Goal: Information Seeking & Learning: Find specific fact

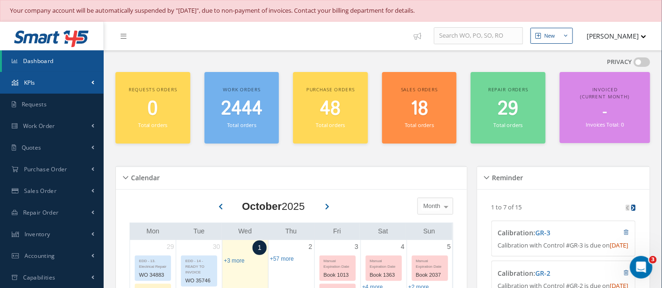
click at [41, 84] on link "KPIs" at bounding box center [52, 83] width 104 height 22
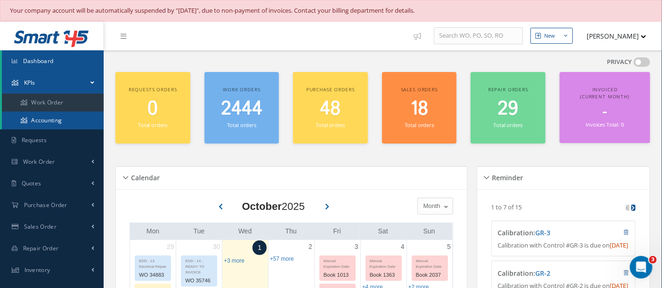
click at [40, 118] on link "Accounting" at bounding box center [53, 121] width 102 height 18
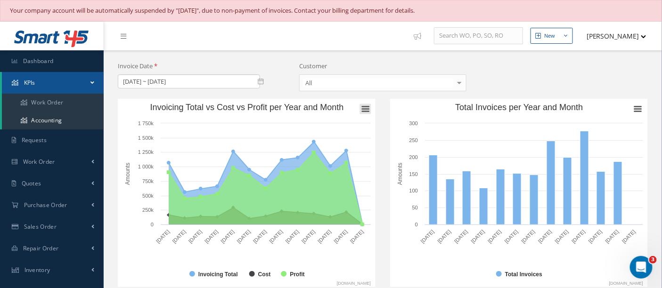
click at [363, 111] on rect "Invoicing Total vs Cost vs Profit per Year and Month" at bounding box center [365, 109] width 11 height 10
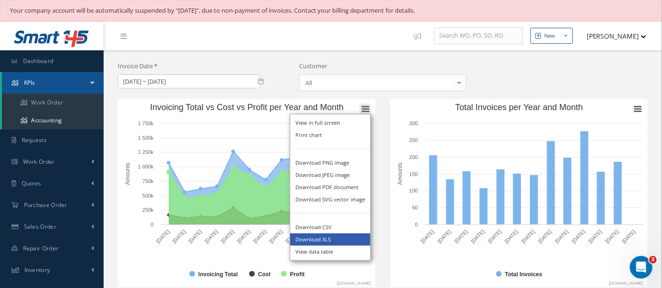
click at [332, 238] on li "Download XLS" at bounding box center [330, 240] width 80 height 12
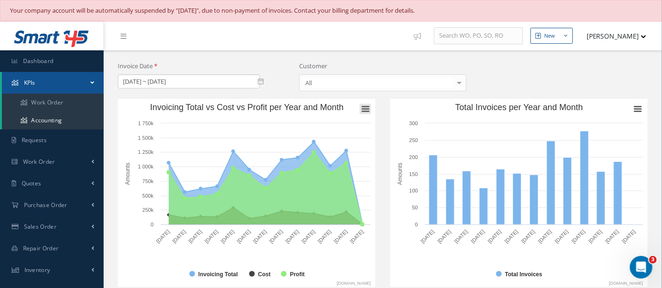
click at [369, 106] on icon "Invoicing Total vs Cost vs Profit per Year and Month" at bounding box center [365, 108] width 7 height 5
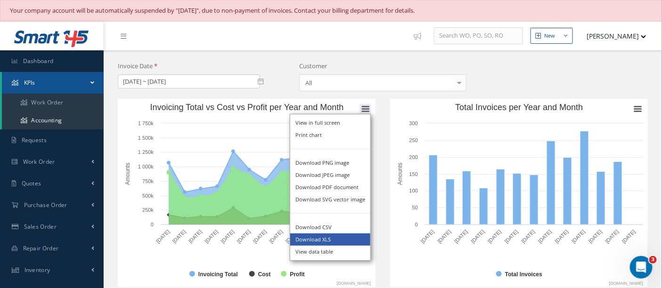
click at [317, 240] on li "Download XLS" at bounding box center [330, 240] width 80 height 12
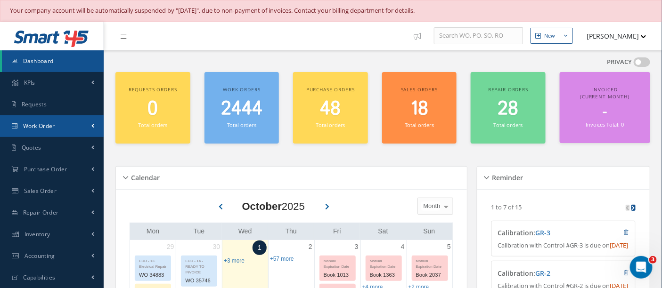
click at [40, 127] on span "Work Order" at bounding box center [39, 126] width 32 height 8
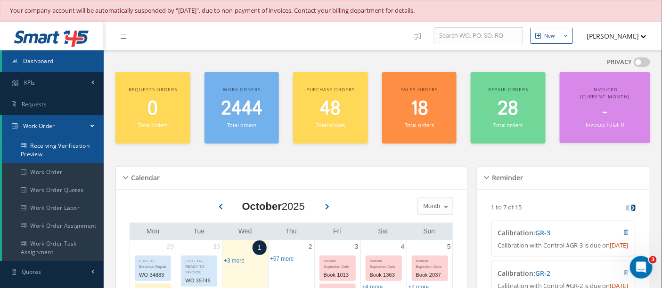
click at [58, 146] on link "Receiving Verification Preview" at bounding box center [53, 150] width 102 height 26
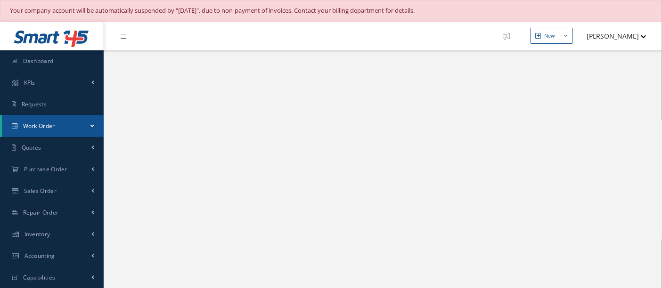
select select "25"
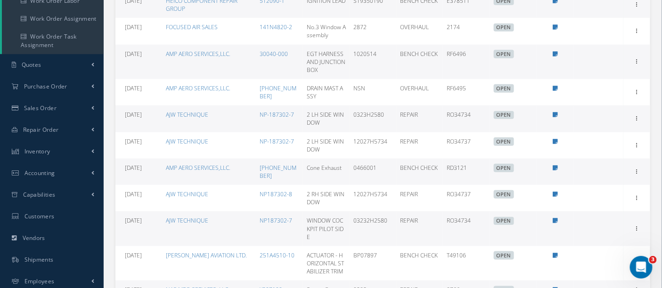
scroll to position [210, 0]
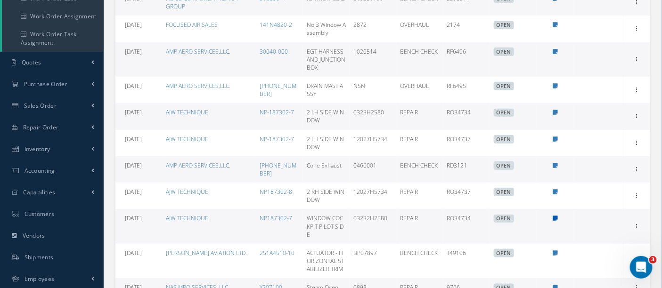
click at [557, 216] on icon at bounding box center [555, 219] width 5 height 6
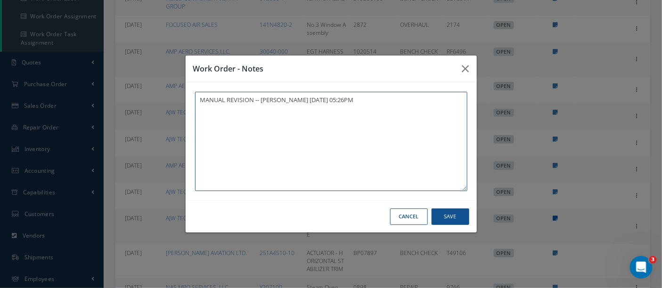
type textarea "MANUAL REVISION -- Jerry Franco 09/29/2025 05:26PM"
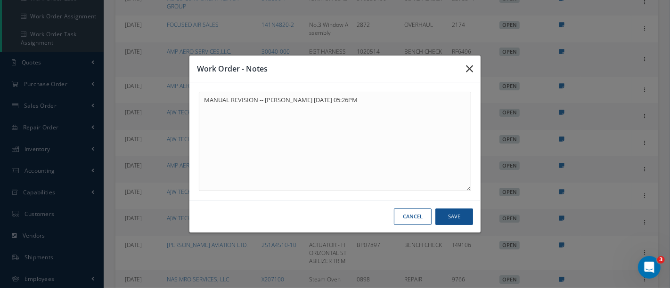
click at [471, 66] on icon "button" at bounding box center [469, 68] width 7 height 11
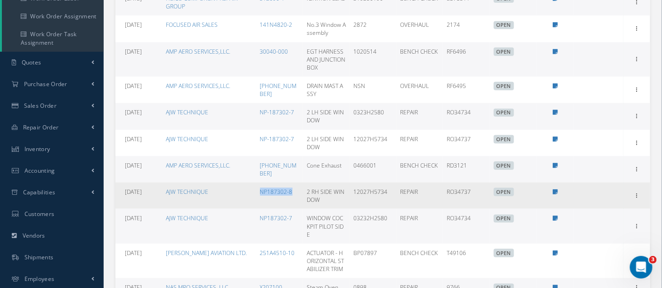
drag, startPoint x: 246, startPoint y: 179, endPoint x: 295, endPoint y: 178, distance: 49.5
click at [295, 183] on tr "09/29/2025 AJW TECHNIQUE NP187302-8 2 RH SIDE WINDOW 12027H5734 REPAIR RO34737 …" at bounding box center [382, 196] width 535 height 26
copy tr "NP187302-8"
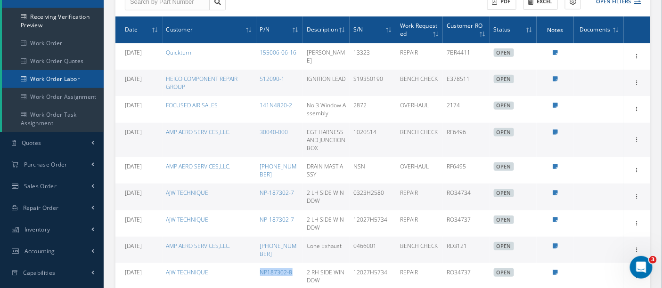
scroll to position [52, 0]
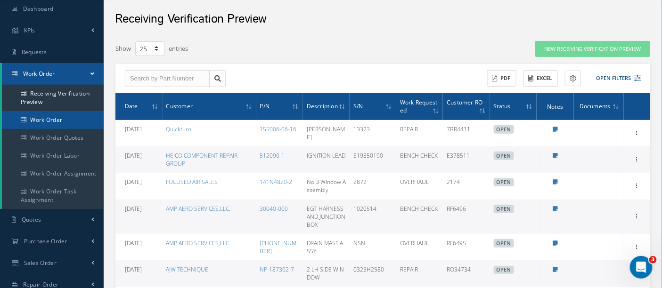
click at [67, 120] on link "Work Order" at bounding box center [53, 120] width 102 height 18
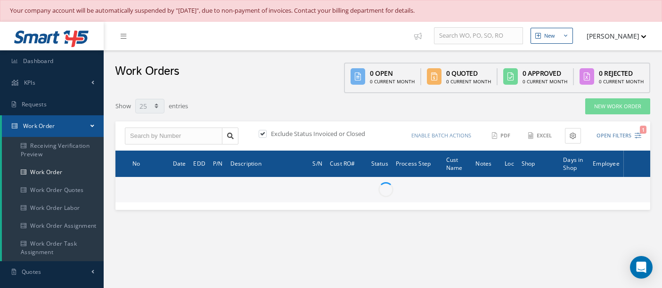
select select "25"
type input "All Work Request"
type input "All Work Performed"
type input "All Status"
type input "WO Part Status"
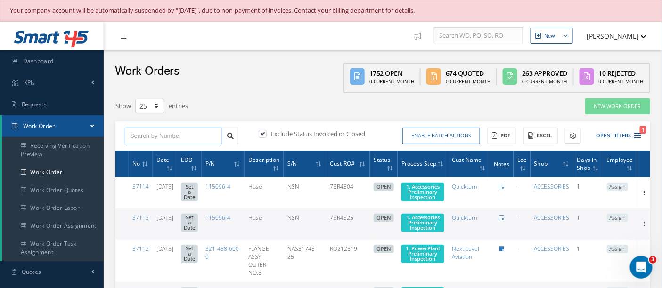
click at [144, 136] on input "text" at bounding box center [174, 136] width 98 height 17
drag, startPoint x: 144, startPoint y: 136, endPoint x: 626, endPoint y: 132, distance: 481.9
click at [626, 132] on button "Open Filters 1" at bounding box center [614, 136] width 53 height 16
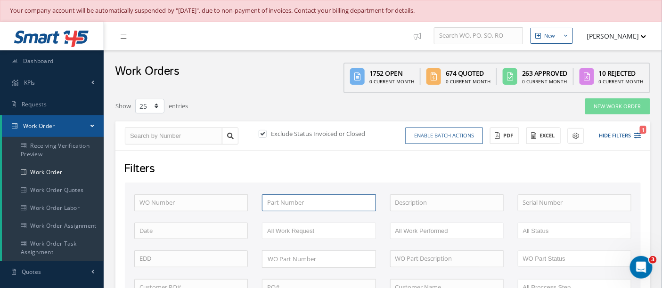
click at [283, 202] on input "text" at bounding box center [319, 203] width 114 height 17
paste input "NP187302-8"
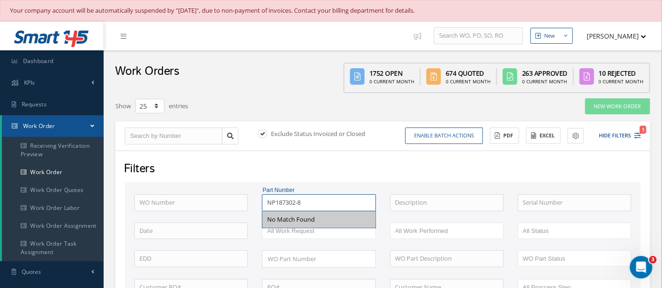
type input "NP187302-8"
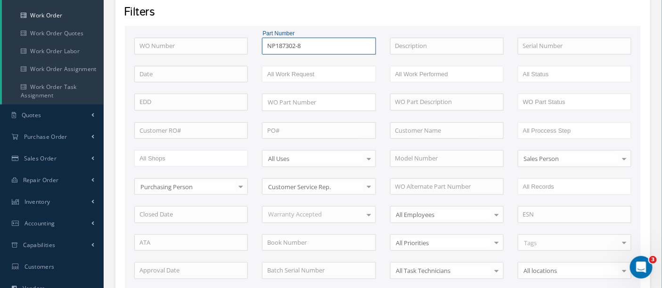
scroll to position [325, 0]
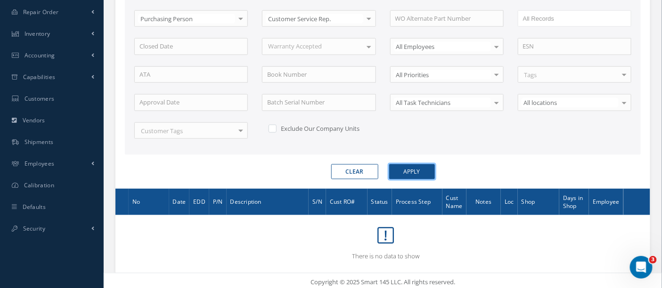
click at [417, 164] on button "Apply" at bounding box center [412, 171] width 46 height 15
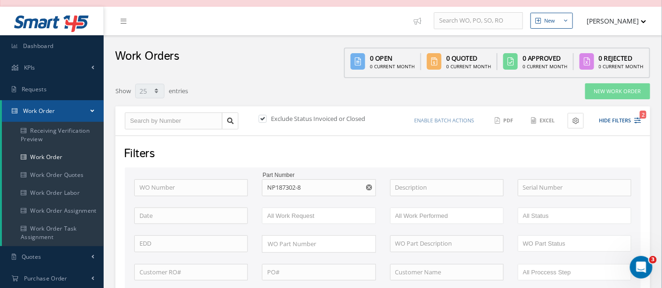
scroll to position [0, 0]
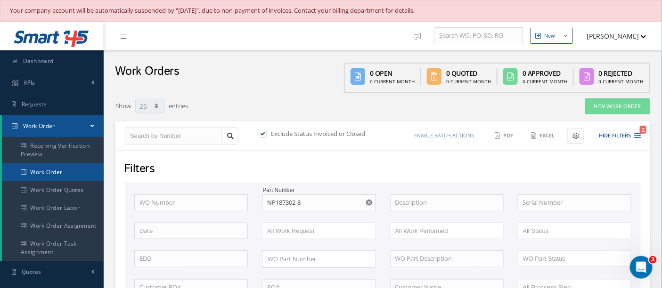
click at [34, 169] on link "Work Order" at bounding box center [53, 172] width 102 height 18
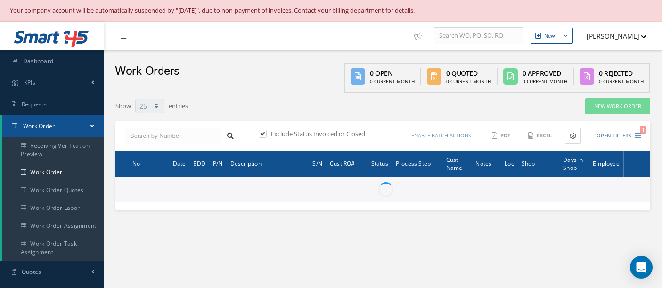
select select "25"
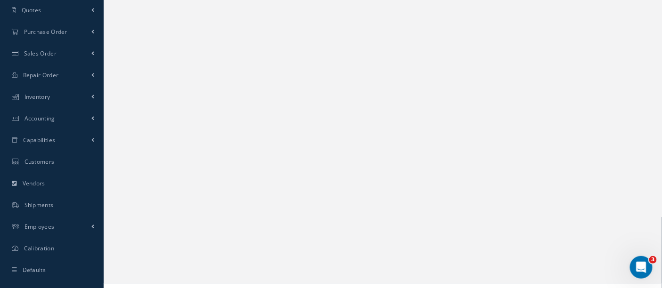
scroll to position [276, 0]
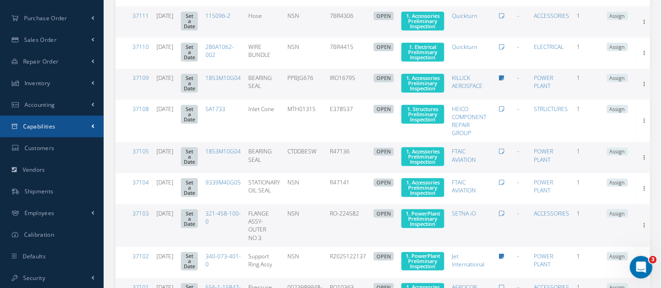
click at [45, 129] on span "Capabilities" at bounding box center [39, 126] width 33 height 8
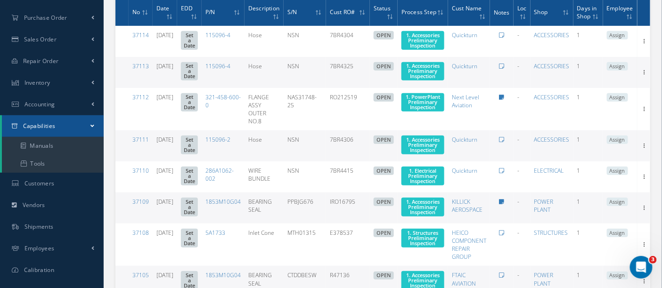
scroll to position [151, 0]
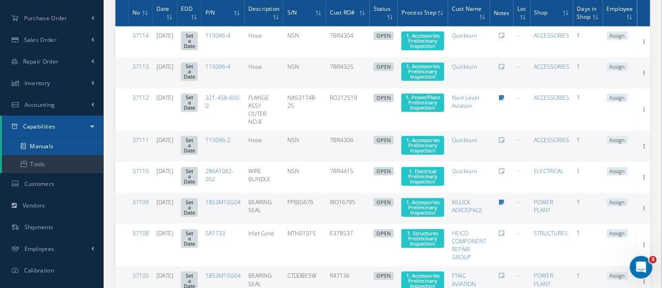
click at [43, 146] on link "Manuals" at bounding box center [53, 147] width 102 height 18
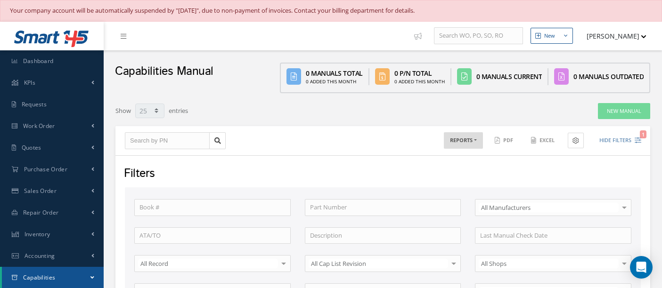
select select "25"
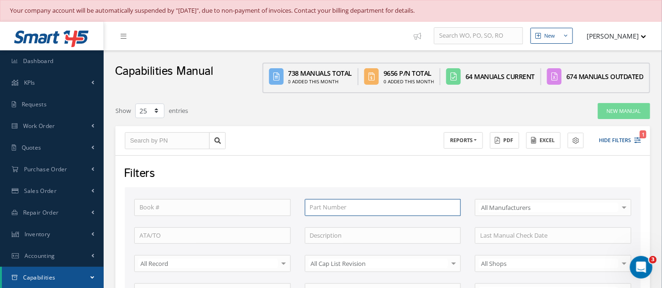
click at [337, 206] on input "text" at bounding box center [383, 207] width 156 height 17
paste input "NP187302-8"
type input "NP187302-8"
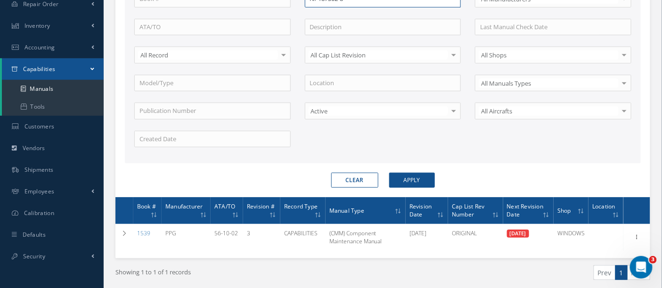
scroll to position [209, 0]
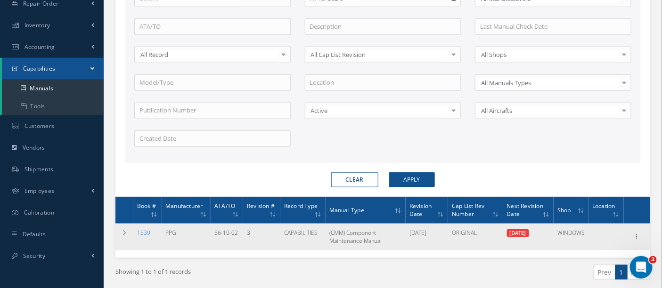
click at [155, 229] on td "1539" at bounding box center [147, 237] width 28 height 26
click at [144, 231] on link "1539" at bounding box center [143, 233] width 13 height 8
